Goal: Navigation & Orientation: Find specific page/section

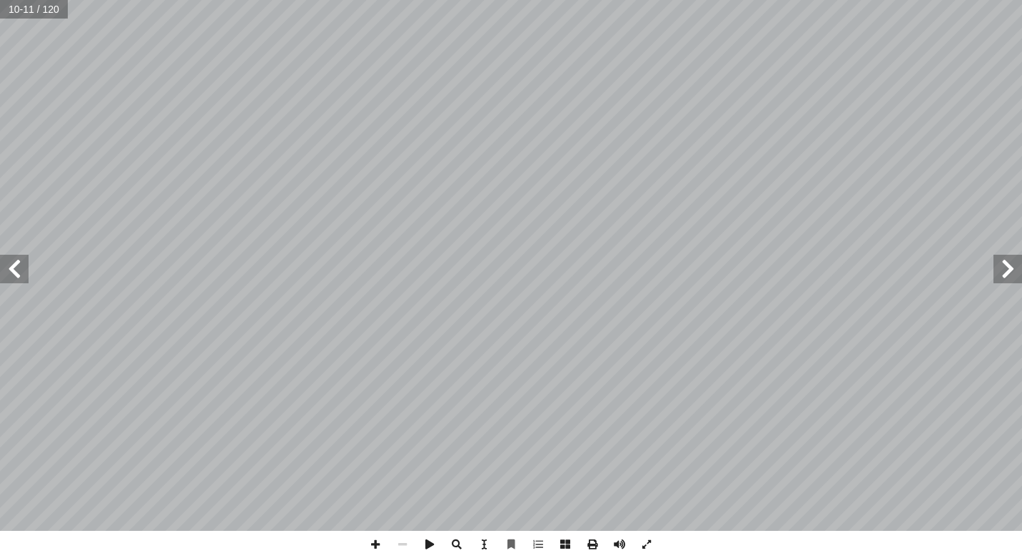
click at [1007, 270] on span at bounding box center [1008, 269] width 29 height 29
click at [11, 276] on span at bounding box center [14, 269] width 29 height 29
click at [18, 266] on span at bounding box center [14, 269] width 29 height 29
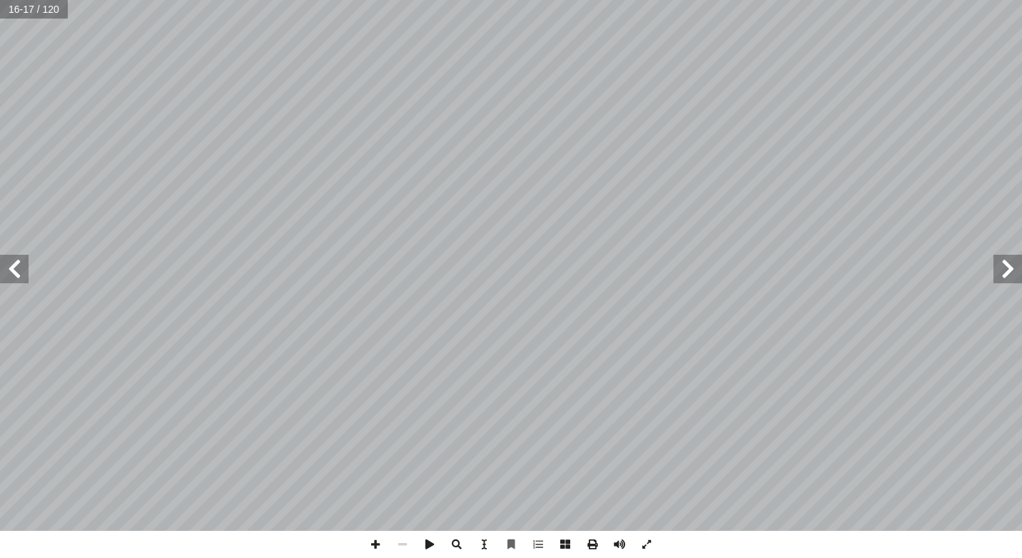
click at [19, 266] on span at bounding box center [14, 269] width 29 height 29
click at [20, 275] on span at bounding box center [14, 269] width 29 height 29
click at [24, 275] on span at bounding box center [14, 269] width 29 height 29
click at [21, 271] on span at bounding box center [14, 269] width 29 height 29
click at [24, 277] on span at bounding box center [14, 269] width 29 height 29
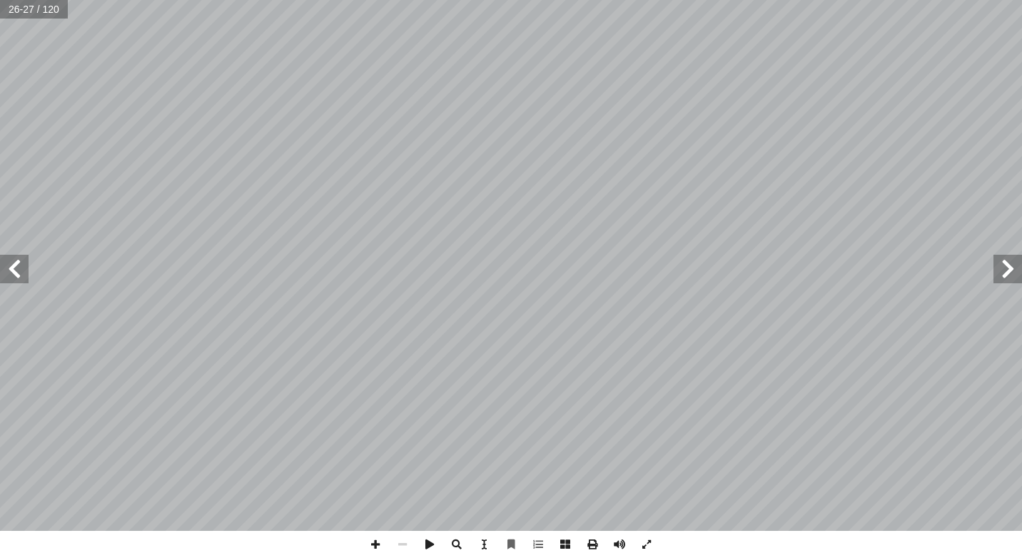
click at [19, 272] on span at bounding box center [14, 269] width 29 height 29
click at [20, 272] on span at bounding box center [14, 269] width 29 height 29
click at [22, 272] on span at bounding box center [14, 269] width 29 height 29
click at [27, 272] on span at bounding box center [14, 269] width 29 height 29
click at [17, 267] on span at bounding box center [14, 269] width 29 height 29
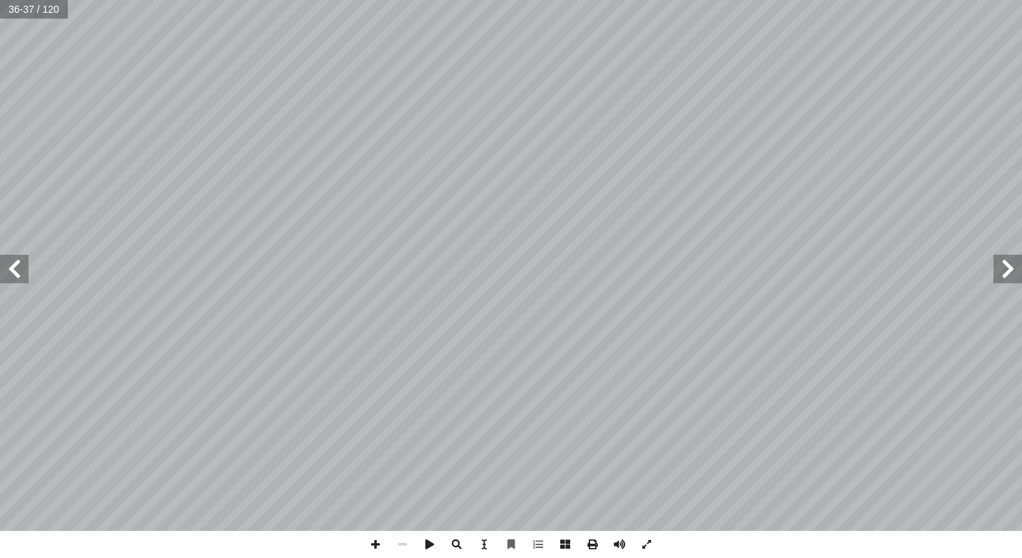
click at [22, 267] on span at bounding box center [14, 269] width 29 height 29
click at [1005, 277] on span at bounding box center [1008, 269] width 29 height 29
click at [1005, 272] on span at bounding box center [1008, 269] width 29 height 29
click at [998, 273] on span at bounding box center [1008, 269] width 29 height 29
click at [997, 273] on span at bounding box center [1008, 269] width 29 height 29
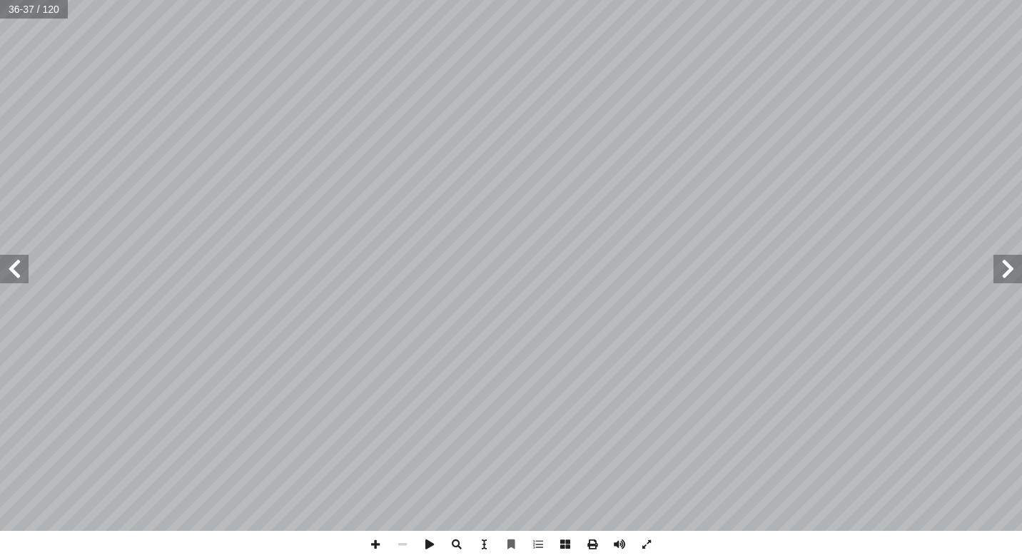
click at [997, 273] on span at bounding box center [1008, 269] width 29 height 29
click at [996, 273] on span at bounding box center [1008, 269] width 29 height 29
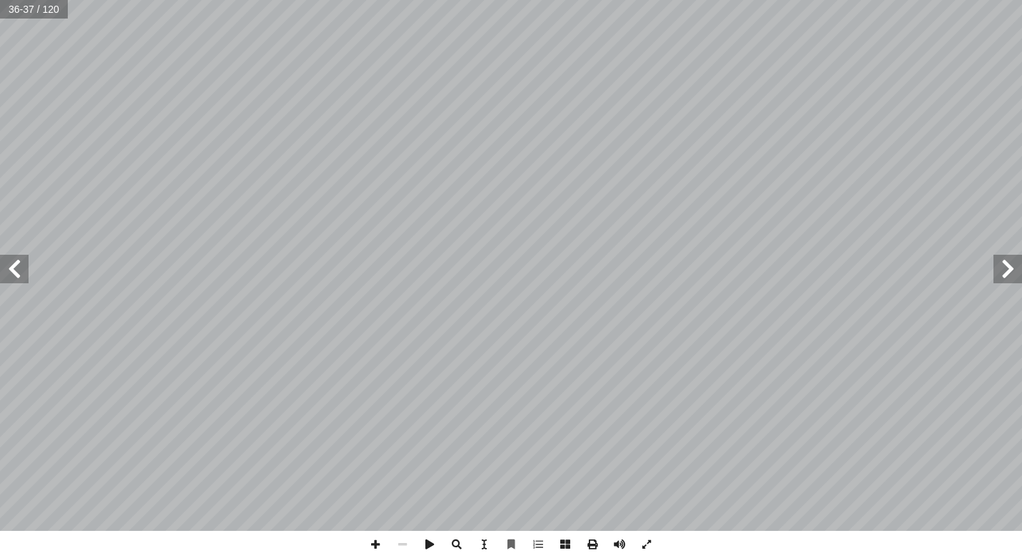
click at [996, 273] on span at bounding box center [1008, 269] width 29 height 29
click at [993, 276] on div "٣٢ ُّ ط َ الخ : ِ ة َ ع ْ ق ُّ الر ِّ ط َ خ ِ ب ِ ن ْ تي َّ ر َ م َ ، و ِ خ ْ س…" at bounding box center [511, 265] width 1022 height 531
click at [998, 266] on span at bounding box center [1008, 269] width 29 height 29
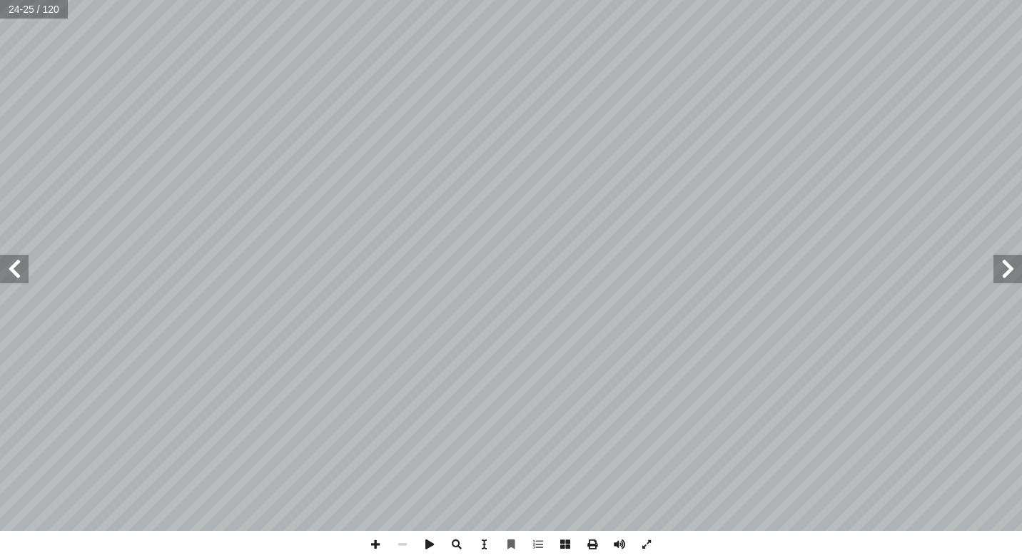
click at [998, 266] on span at bounding box center [1008, 269] width 29 height 29
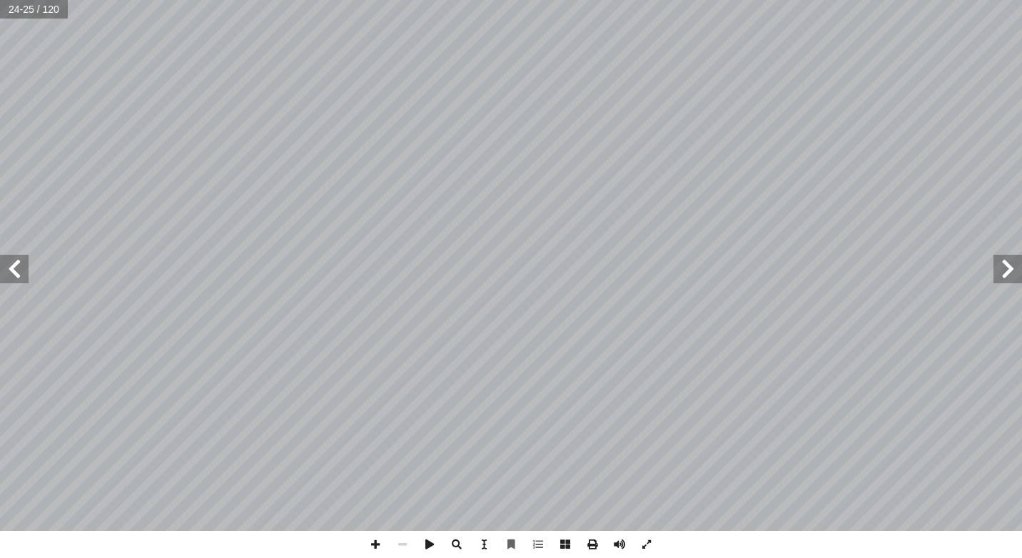
click at [1001, 272] on span at bounding box center [1008, 269] width 29 height 29
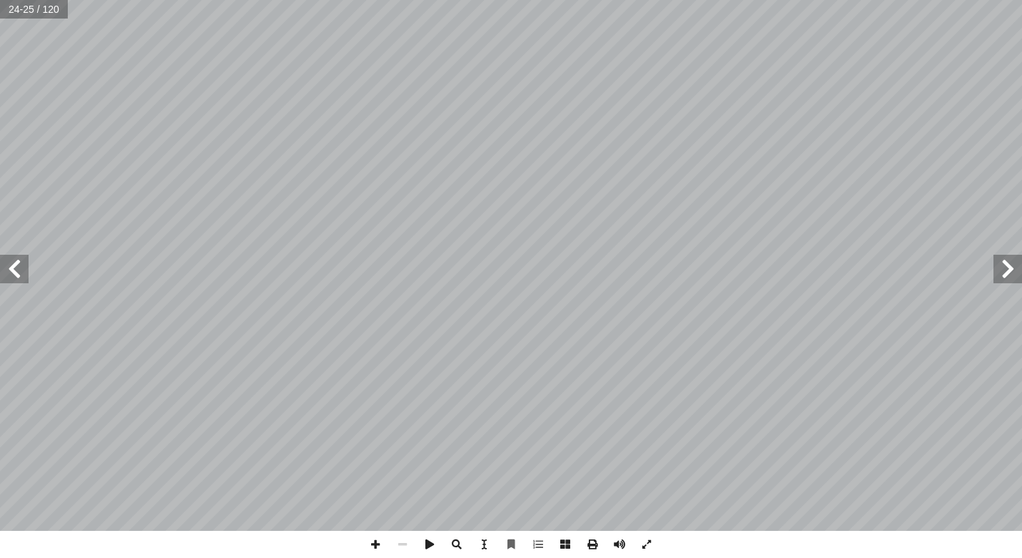
click at [1001, 272] on span at bounding box center [1008, 269] width 29 height 29
click at [14, 266] on span at bounding box center [14, 269] width 29 height 29
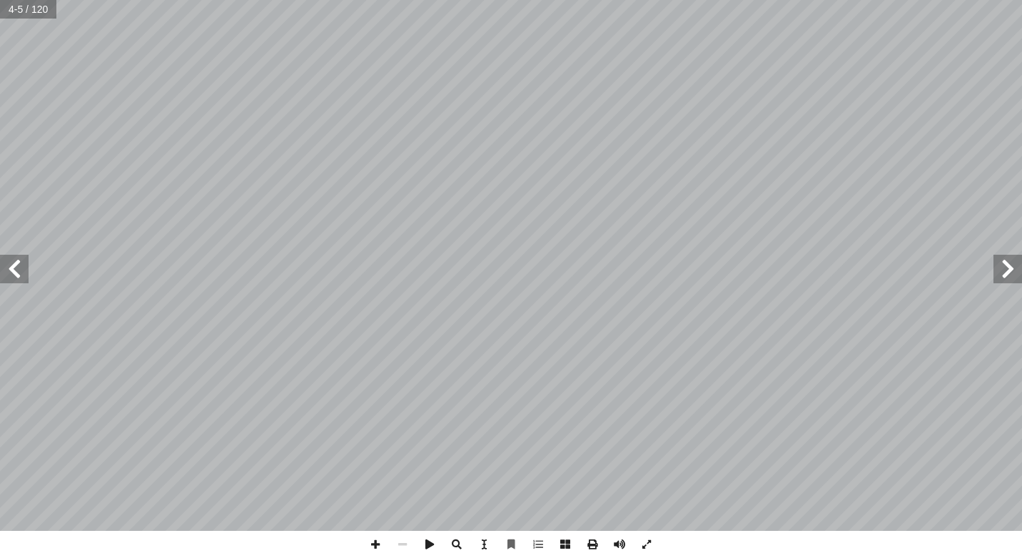
click at [15, 266] on span at bounding box center [14, 269] width 29 height 29
click at [16, 281] on span at bounding box center [14, 269] width 29 height 29
drag, startPoint x: 17, startPoint y: 280, endPoint x: 1001, endPoint y: 269, distance: 984.4
click at [1001, 269] on span at bounding box center [1008, 269] width 29 height 29
click at [9, 273] on span at bounding box center [14, 269] width 29 height 29
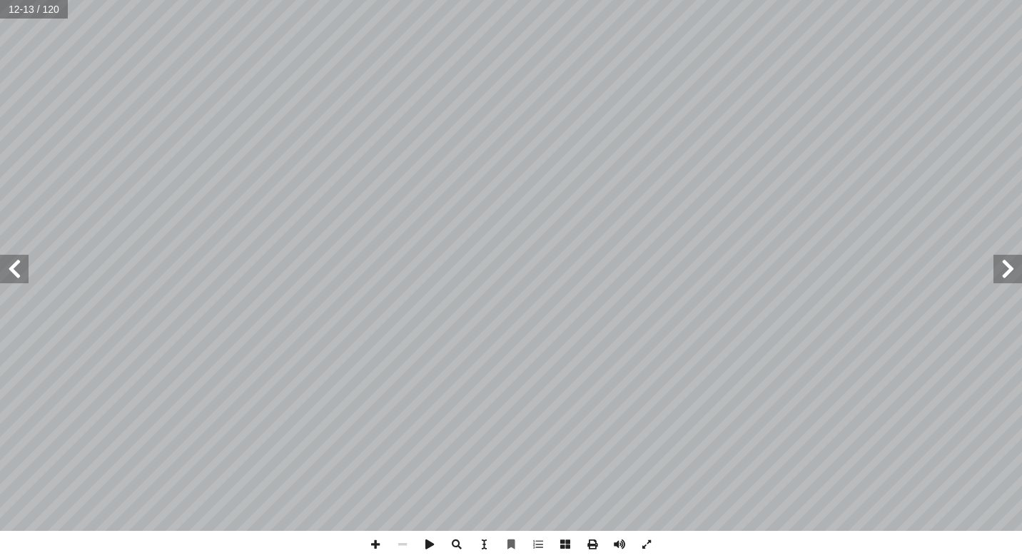
click at [9, 269] on span at bounding box center [14, 269] width 29 height 29
click at [6, 258] on span at bounding box center [14, 269] width 29 height 29
click at [23, 269] on span at bounding box center [14, 269] width 29 height 29
drag, startPoint x: 23, startPoint y: 269, endPoint x: 1013, endPoint y: 264, distance: 990.0
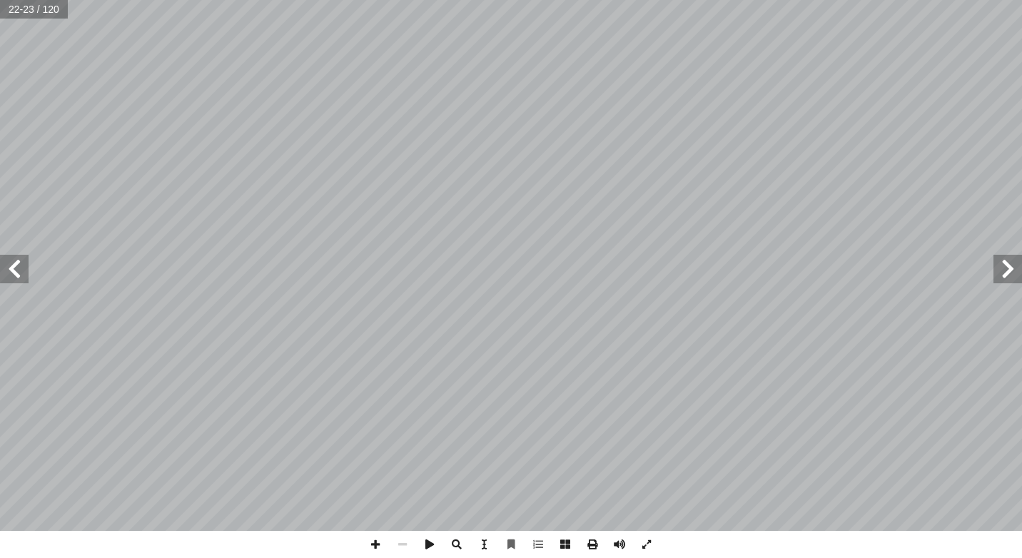
click at [1013, 264] on span at bounding box center [1008, 269] width 29 height 29
click at [21, 270] on span at bounding box center [14, 269] width 29 height 29
click at [16, 270] on span at bounding box center [14, 269] width 29 height 29
click at [17, 276] on span at bounding box center [14, 269] width 29 height 29
click at [8, 271] on span at bounding box center [14, 269] width 29 height 29
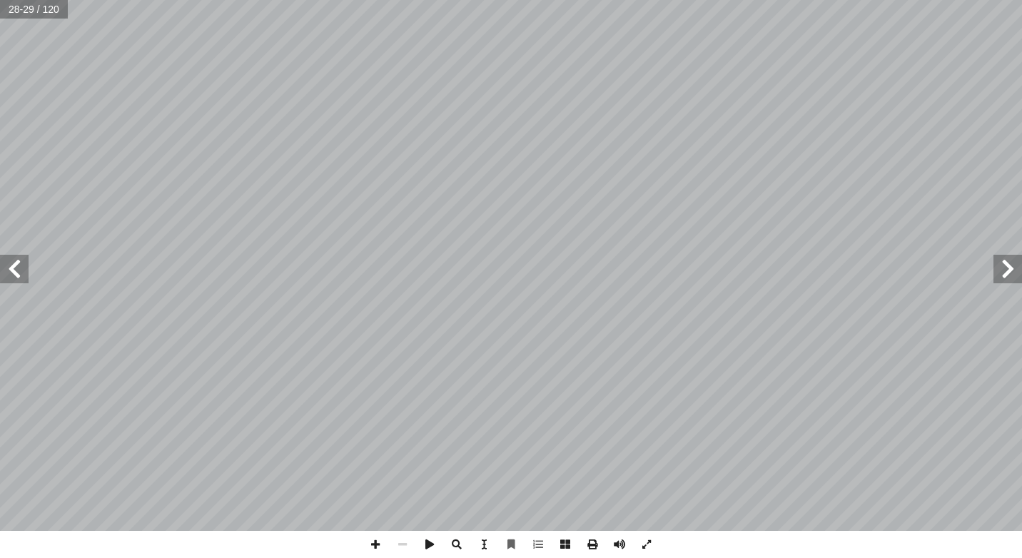
click at [20, 271] on span at bounding box center [14, 269] width 29 height 29
click at [17, 277] on span at bounding box center [14, 269] width 29 height 29
click at [14, 278] on span at bounding box center [14, 269] width 29 height 29
click at [11, 276] on span at bounding box center [14, 269] width 29 height 29
click at [25, 268] on span at bounding box center [14, 269] width 29 height 29
